Goal: Book appointment/travel/reservation

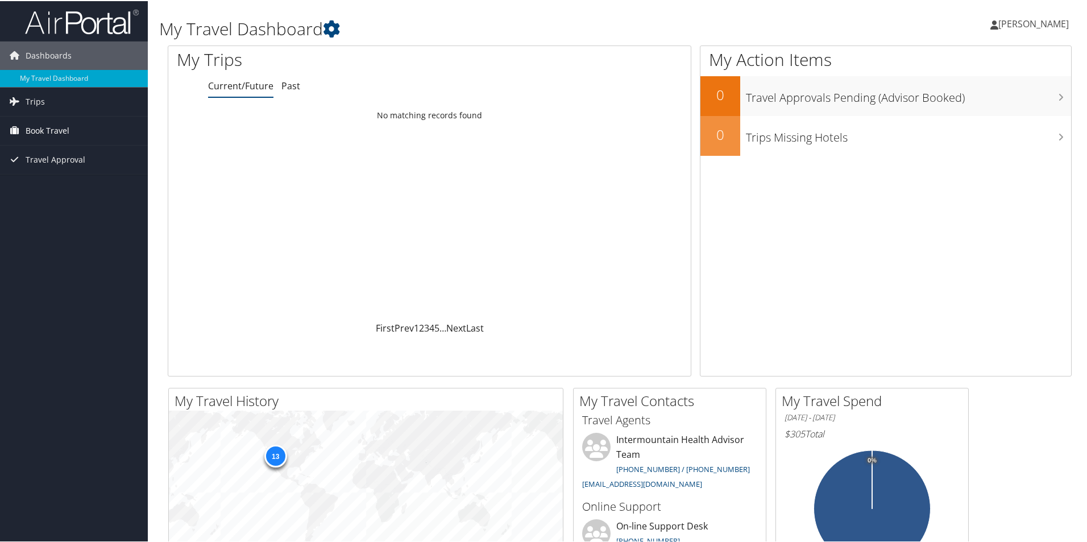
click at [62, 130] on span "Book Travel" at bounding box center [48, 129] width 44 height 28
click at [59, 128] on span "Book Travel" at bounding box center [48, 129] width 44 height 28
click at [57, 156] on link "Agent Booking Request" at bounding box center [74, 152] width 148 height 17
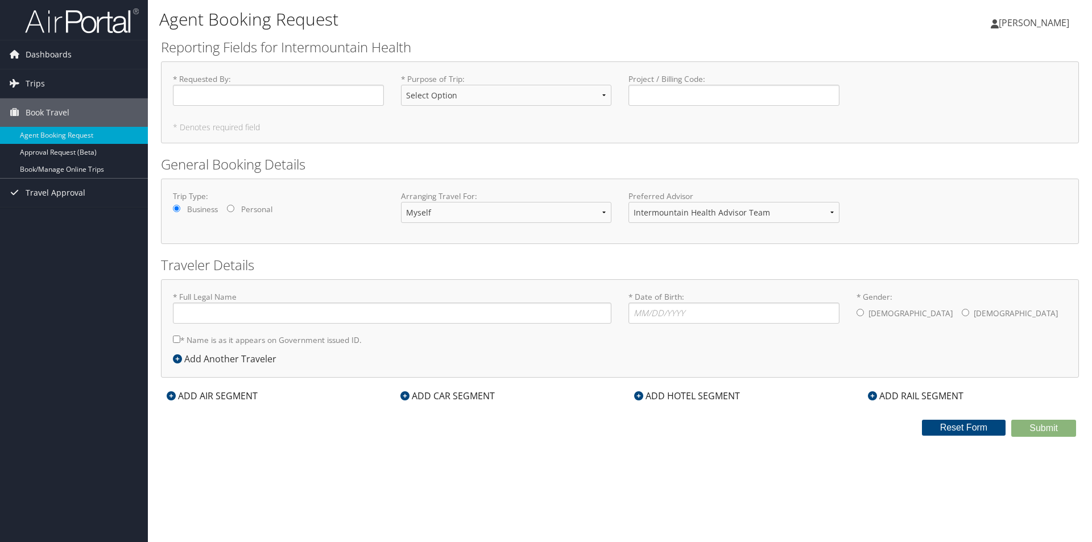
type input "[PERSON_NAME]"
click at [743, 220] on select "Intermountain Health Advisor Team" at bounding box center [733, 212] width 211 height 21
click at [47, 115] on span "Book Travel" at bounding box center [48, 112] width 44 height 28
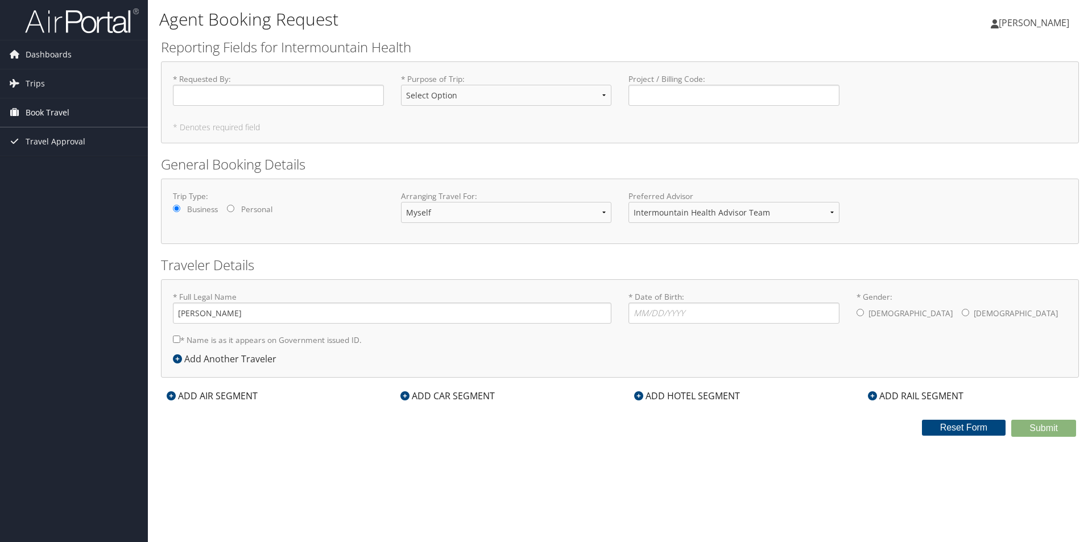
click at [47, 115] on span "Book Travel" at bounding box center [48, 112] width 44 height 28
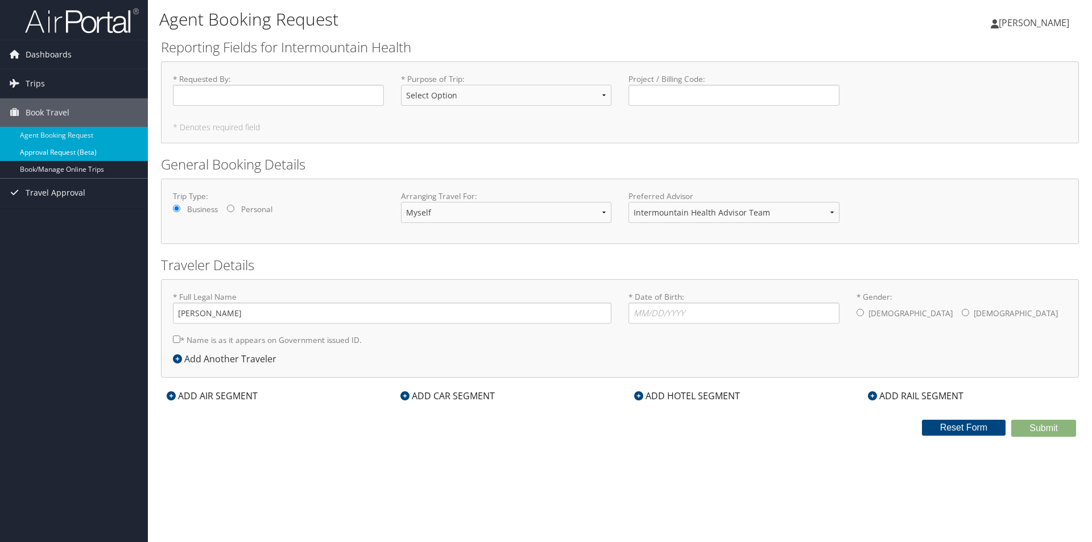
click at [56, 155] on link "Approval Request (Beta)" at bounding box center [74, 152] width 148 height 17
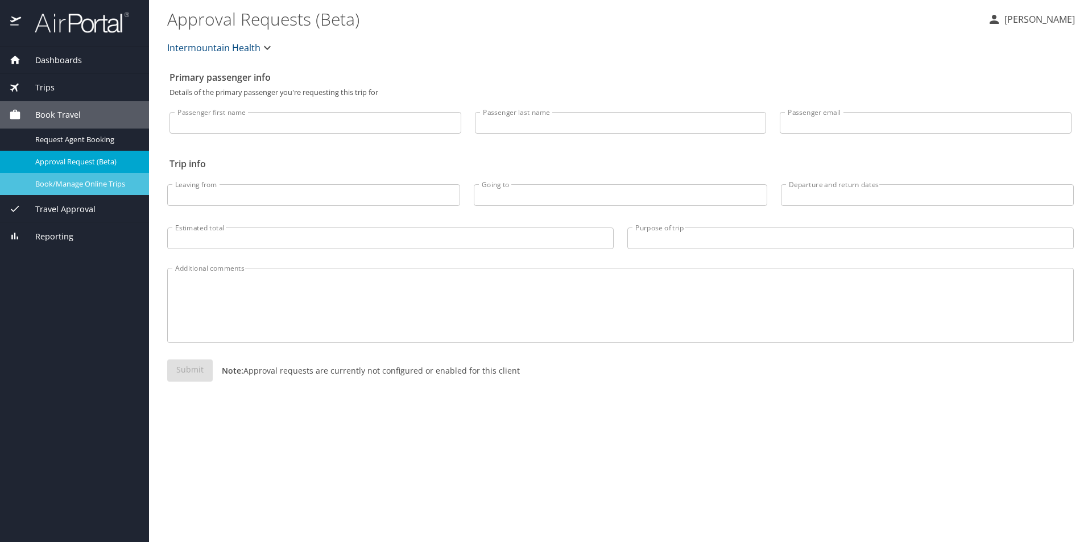
click at [60, 183] on span "Book/Manage Online Trips" at bounding box center [85, 184] width 100 height 11
